Goal: Task Accomplishment & Management: Manage account settings

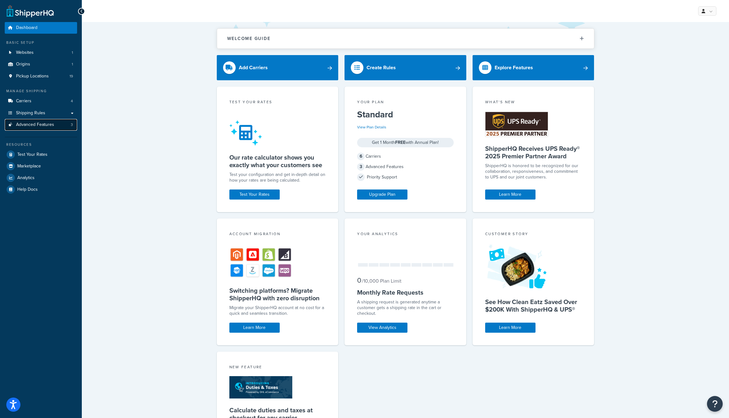
click at [43, 128] on link "Advanced Features 3" at bounding box center [41, 125] width 72 height 12
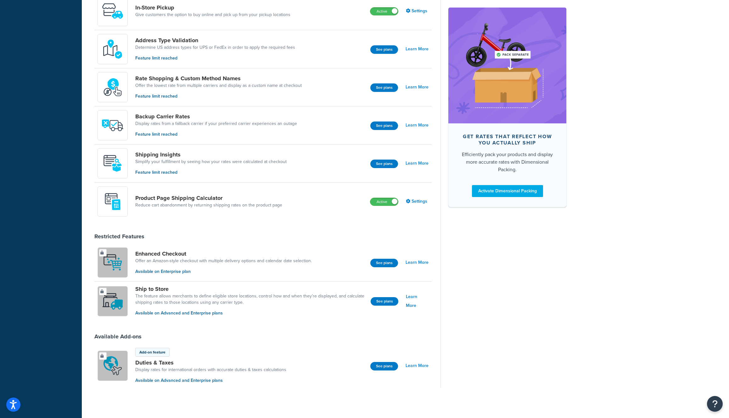
scroll to position [325, 0]
click at [296, 193] on div "Product Page Shipping Calculator Reduce cart abandonment by returning shipping …" at bounding box center [262, 201] width 337 height 38
click at [417, 199] on link "Settings" at bounding box center [417, 200] width 23 height 9
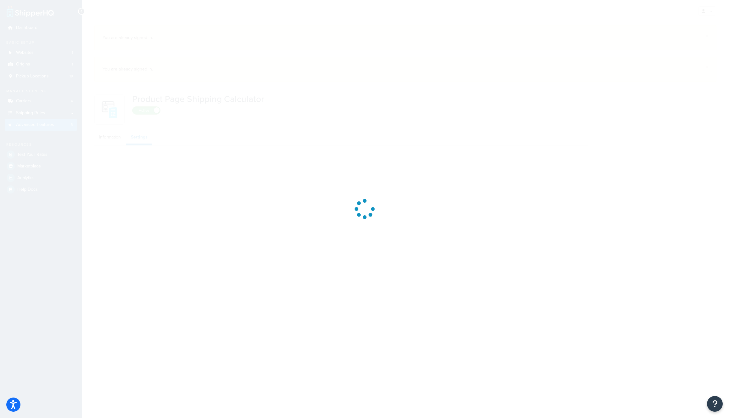
select select "US"
select select "false"
select select "30"
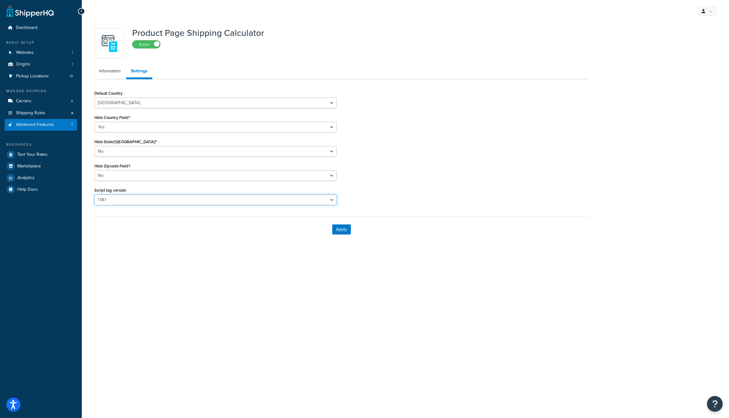
click at [145, 200] on select "Please select a script tag 1.18.1" at bounding box center [215, 199] width 242 height 11
select select "US"
select select "false"
click at [169, 197] on select "Please select a script tag 1.18.1 1.20.1" at bounding box center [215, 199] width 242 height 11
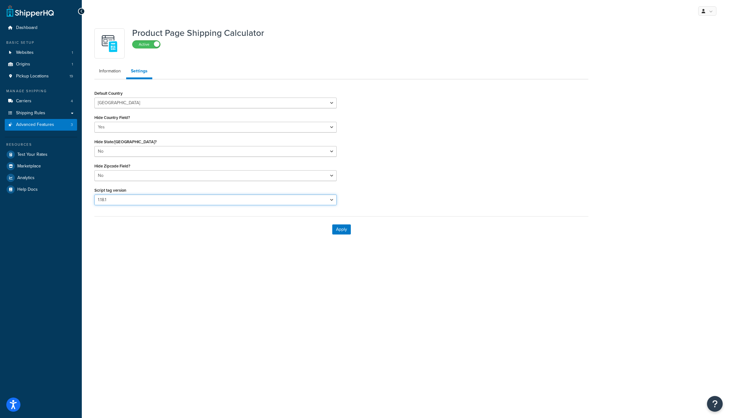
select select "31"
click at [94, 194] on select "Please select a script tag 1.18.1 1.20.1" at bounding box center [215, 199] width 242 height 11
click at [339, 230] on button "Apply" at bounding box center [341, 229] width 19 height 10
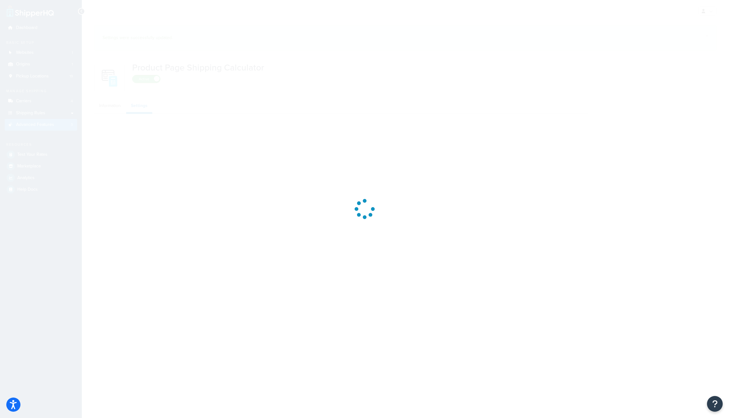
select select "US"
select select "false"
select select "31"
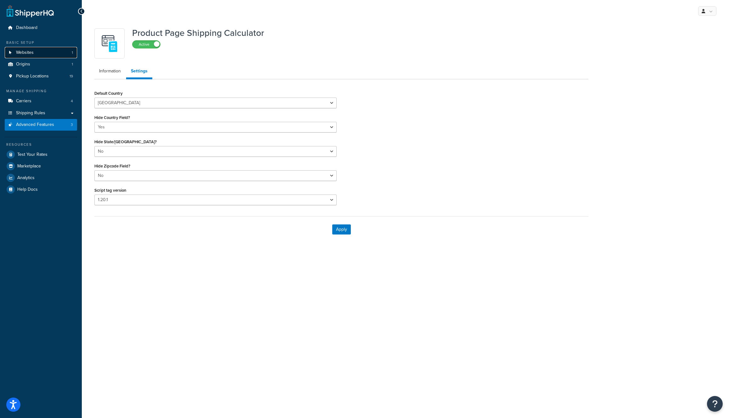
click at [49, 53] on link "Websites 1" at bounding box center [41, 53] width 72 height 12
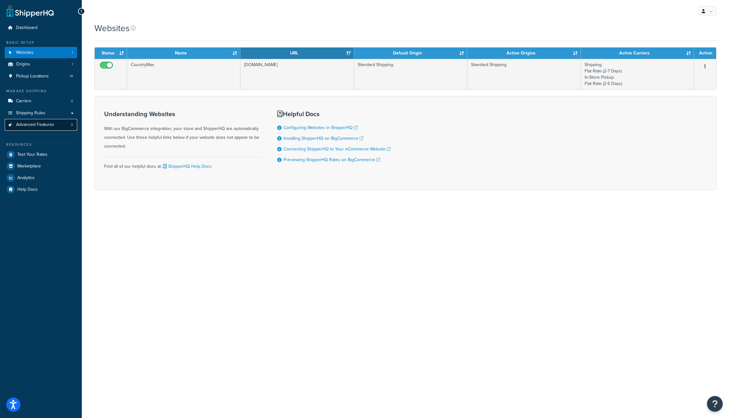
click at [31, 125] on span "Advanced Features" at bounding box center [35, 124] width 38 height 5
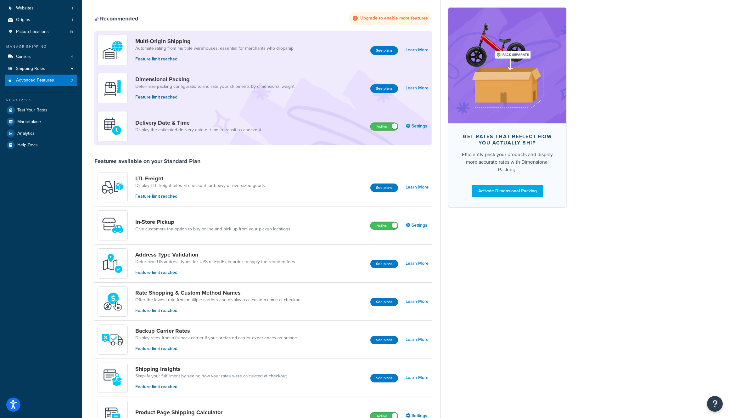
scroll to position [117, 0]
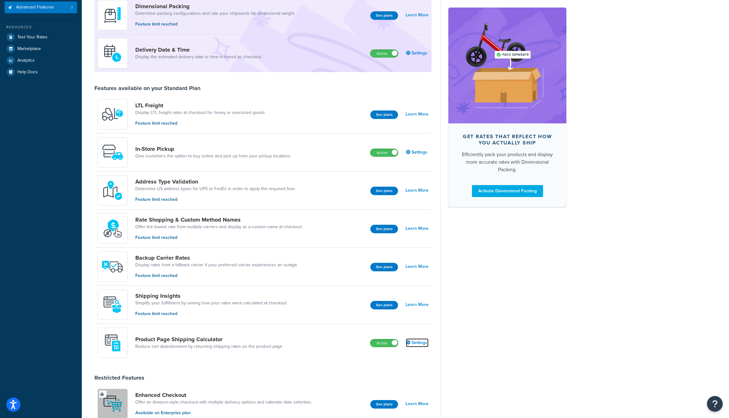
click at [413, 340] on link "Settings" at bounding box center [417, 342] width 23 height 9
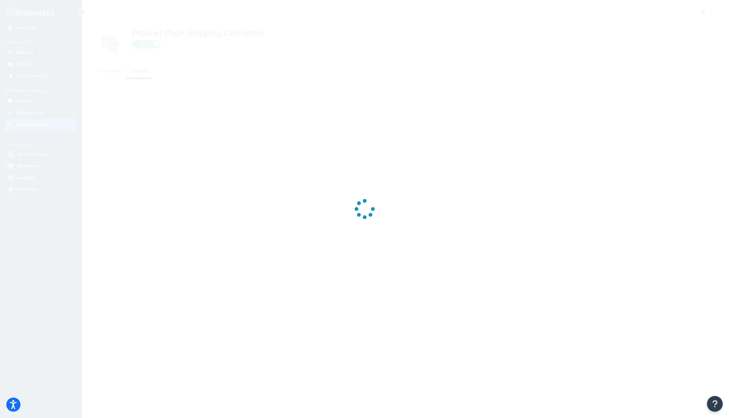
select select "US"
select select "false"
select select "31"
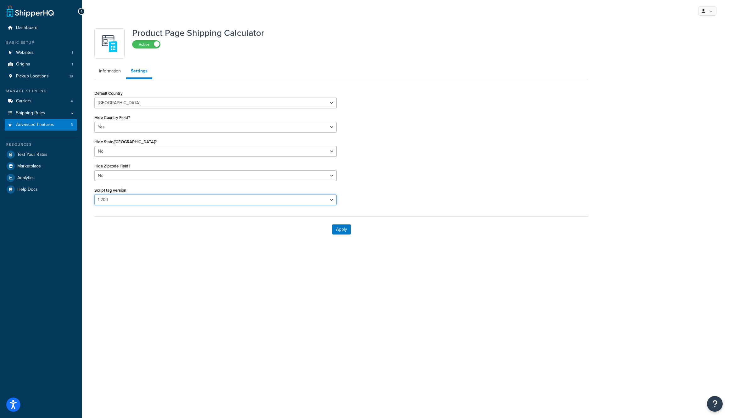
click at [186, 204] on select "Please select a script tag 1.18.1 1.20.1" at bounding box center [215, 199] width 242 height 11
click at [144, 72] on link "Settings" at bounding box center [139, 72] width 26 height 14
click at [147, 43] on label "Active" at bounding box center [146, 45] width 28 height 8
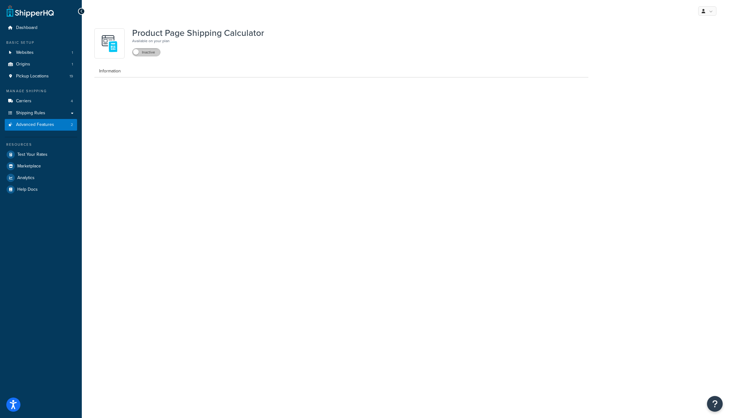
click at [147, 53] on label "Inactive" at bounding box center [146, 52] width 28 height 8
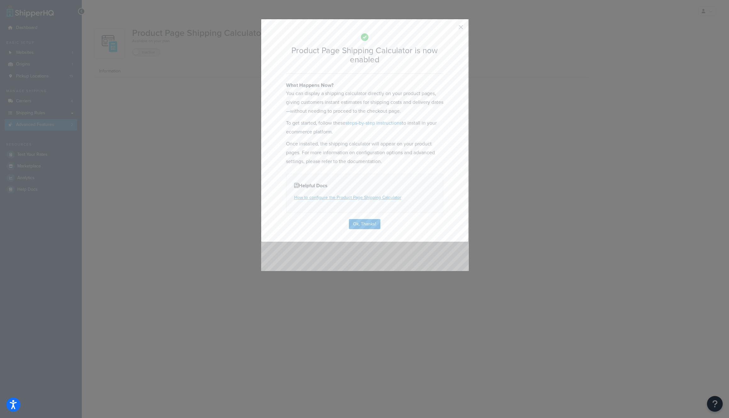
select select "US"
select select "false"
select select "31"
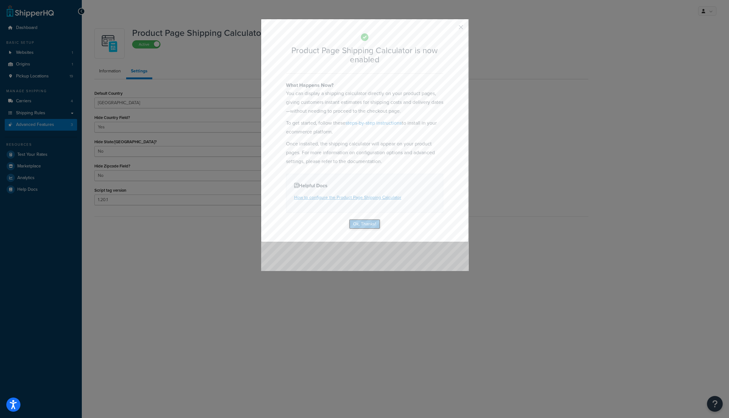
click at [371, 225] on button "Ok, Thanks!" at bounding box center [364, 224] width 31 height 10
